Goal: Navigation & Orientation: Find specific page/section

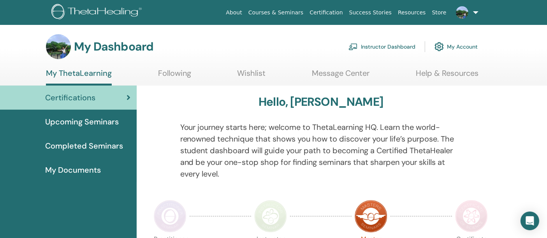
click at [454, 45] on link "My Account" at bounding box center [456, 46] width 43 height 17
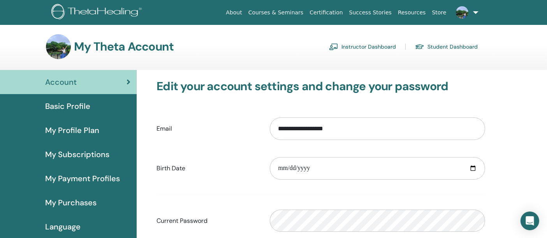
click at [468, 14] on img at bounding box center [462, 12] width 12 height 12
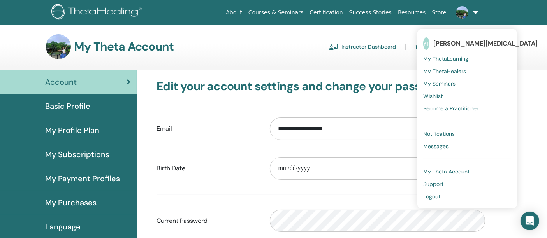
click at [461, 169] on span "My Theta Account" at bounding box center [446, 171] width 46 height 7
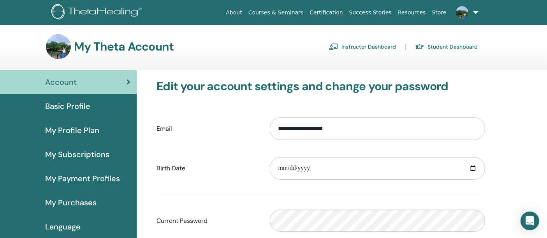
click at [457, 47] on link "Student Dashboard" at bounding box center [446, 46] width 63 height 12
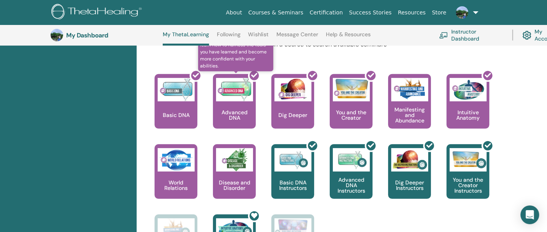
scroll to position [409, 0]
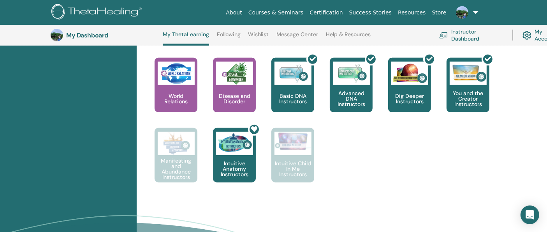
click at [364, 33] on link "Help & Resources" at bounding box center [348, 37] width 45 height 12
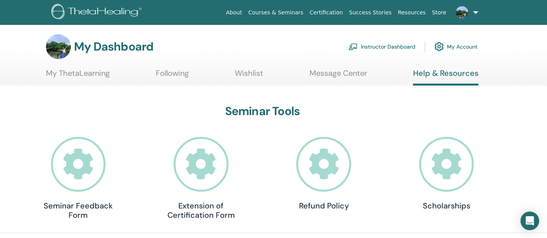
scroll to position [43, 0]
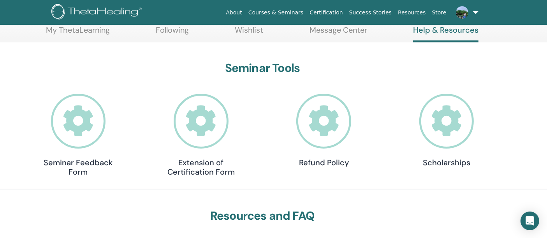
click at [445, 109] on icon at bounding box center [446, 121] width 55 height 55
